Goal: Task Accomplishment & Management: Manage account settings

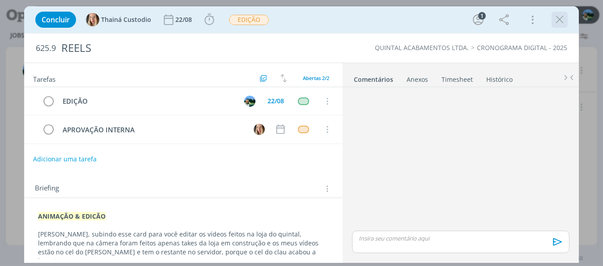
click at [562, 27] on div "dialog" at bounding box center [560, 20] width 16 height 16
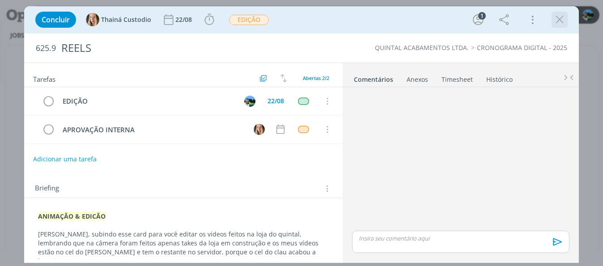
click at [563, 25] on icon "dialog" at bounding box center [559, 19] width 13 height 13
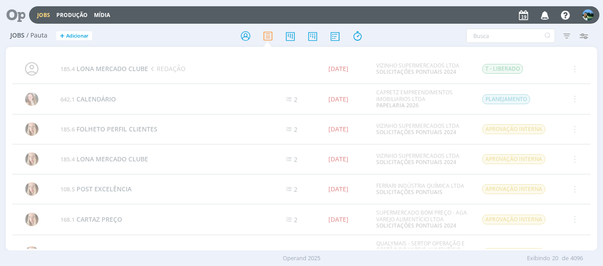
click at [44, 11] on link "Jobs" at bounding box center [43, 15] width 13 height 8
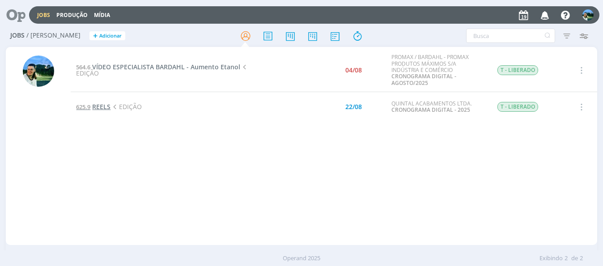
click at [106, 106] on span "REELS" at bounding box center [101, 106] width 18 height 9
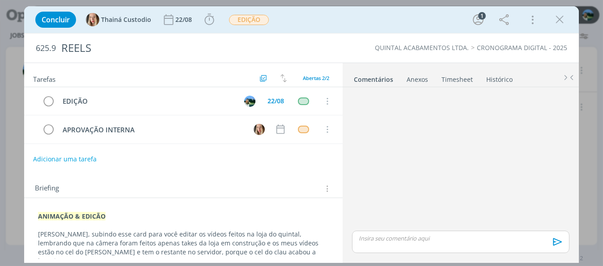
click at [402, 238] on p "dialog" at bounding box center [460, 238] width 203 height 8
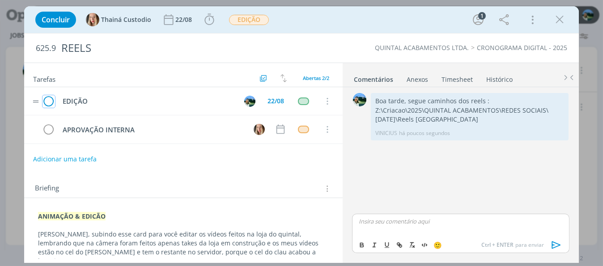
click at [50, 102] on icon "dialog" at bounding box center [49, 101] width 13 height 13
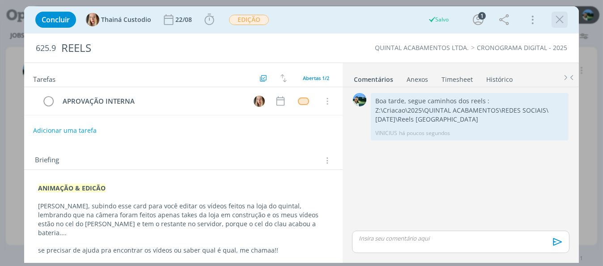
click at [562, 19] on icon "dialog" at bounding box center [559, 19] width 13 height 13
